Goal: Task Accomplishment & Management: Manage account settings

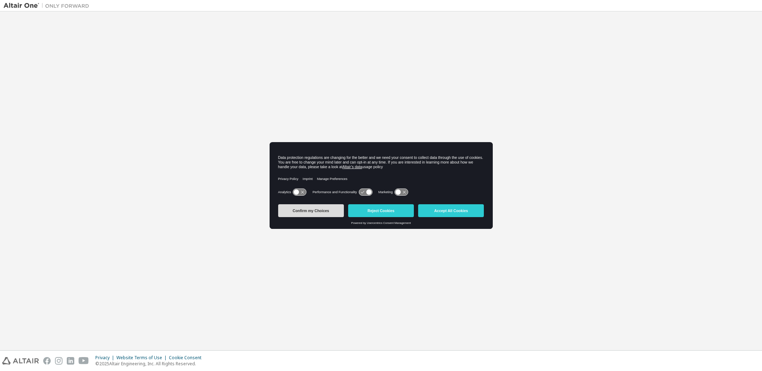
click at [322, 213] on button "Confirm my Choices" at bounding box center [311, 210] width 66 height 13
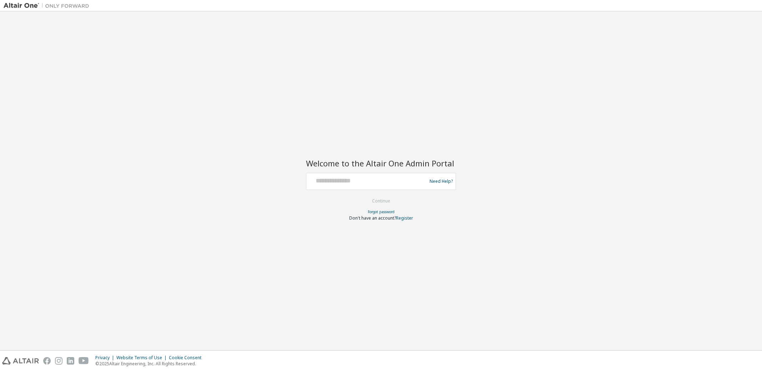
click at [346, 185] on div at bounding box center [367, 182] width 117 height 14
click at [356, 183] on input "text" at bounding box center [367, 180] width 117 height 10
type input "**********"
click at [382, 199] on button "Continue" at bounding box center [381, 201] width 33 height 11
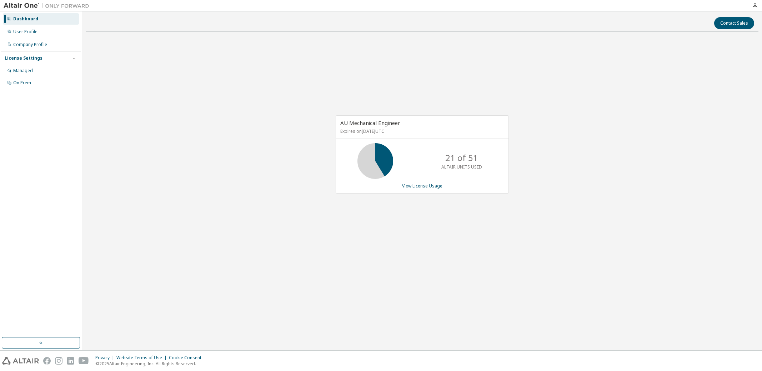
click at [209, 213] on div "AU Mechanical Engineer Expires on [DATE] UTC 21 of 51 ALTAIR UNITS USED View Li…" at bounding box center [422, 158] width 673 height 241
drag, startPoint x: 209, startPoint y: 218, endPoint x: 211, endPoint y: 215, distance: 4.1
click at [209, 218] on div "AU Mechanical Engineer Expires on [DATE] UTC 30 of 51 ALTAIR UNITS USED View Li…" at bounding box center [422, 158] width 673 height 241
